Goal: Use online tool/utility: Utilize a website feature to perform a specific function

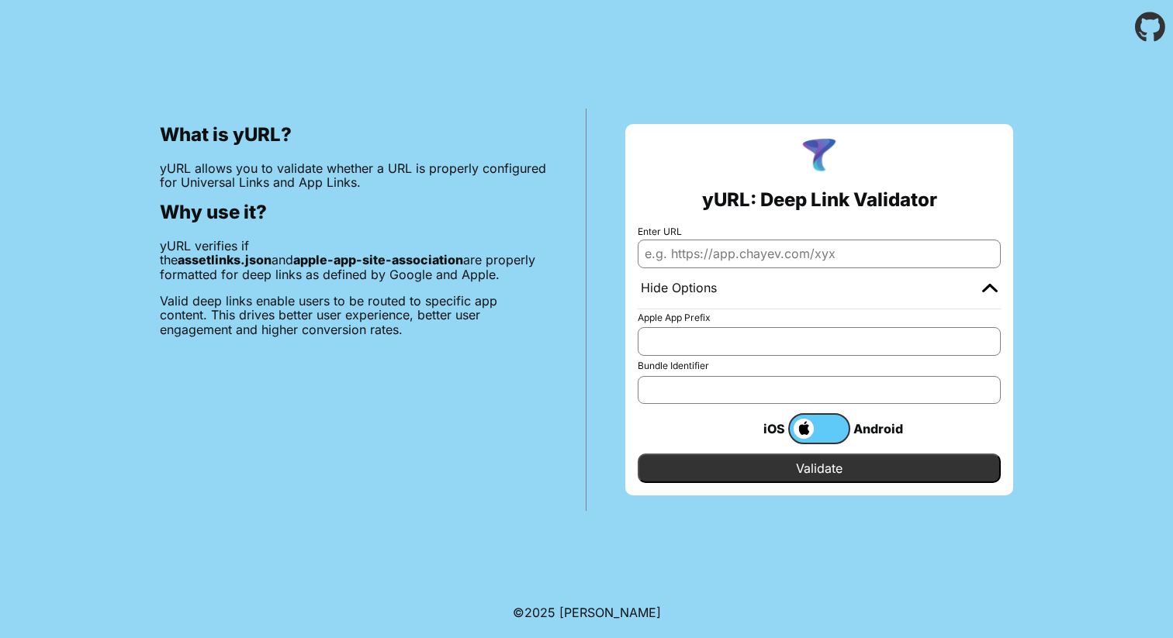
click at [784, 266] on input "Enter URL" at bounding box center [818, 254] width 363 height 28
paste input "[DOMAIN_NAME]"
type input "[DOMAIN_NAME]"
click at [921, 469] on input "Validate" at bounding box center [818, 468] width 363 height 29
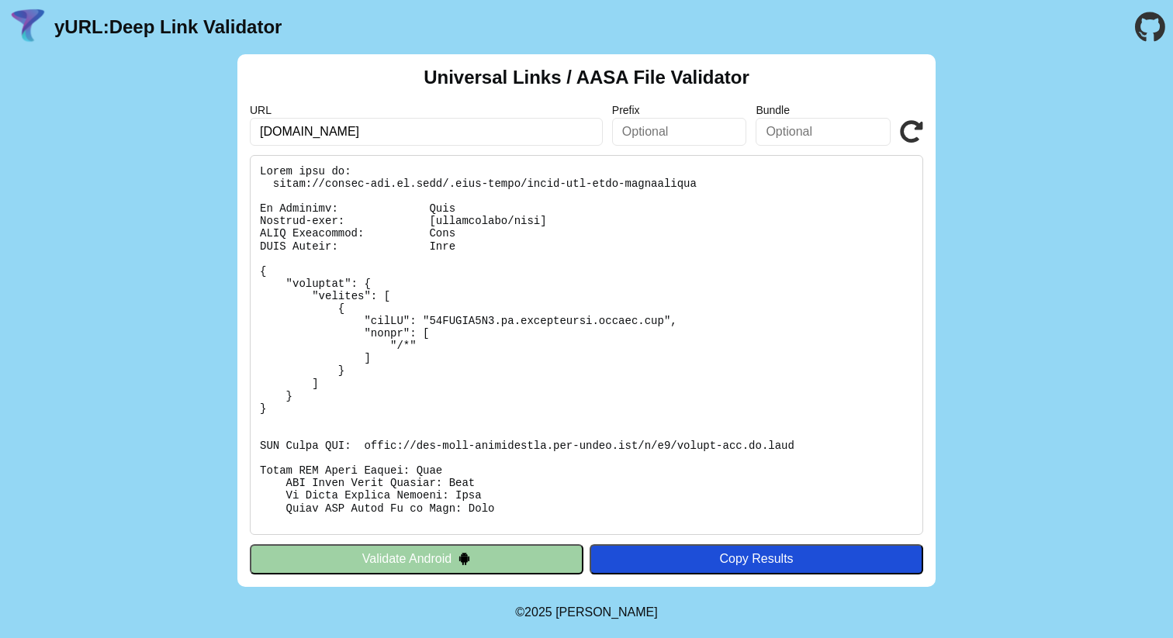
scroll to position [189, 0]
